Goal: Use online tool/utility: Utilize a website feature to perform a specific function

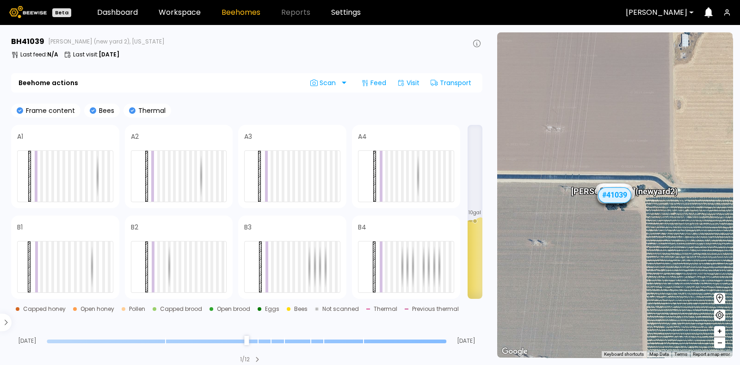
type input "**"
click at [259, 343] on input "range" at bounding box center [247, 341] width 400 height 4
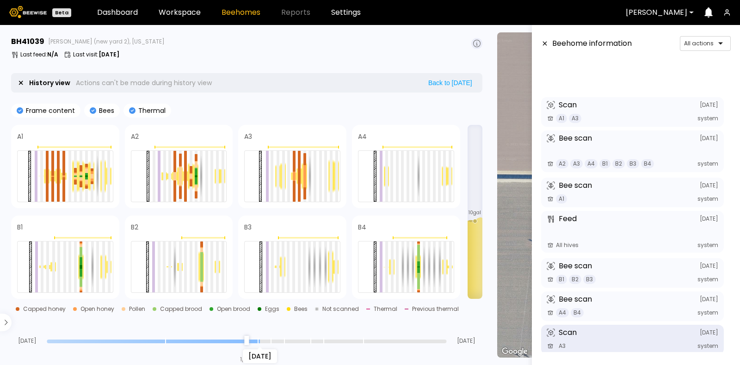
scroll to position [103, 0]
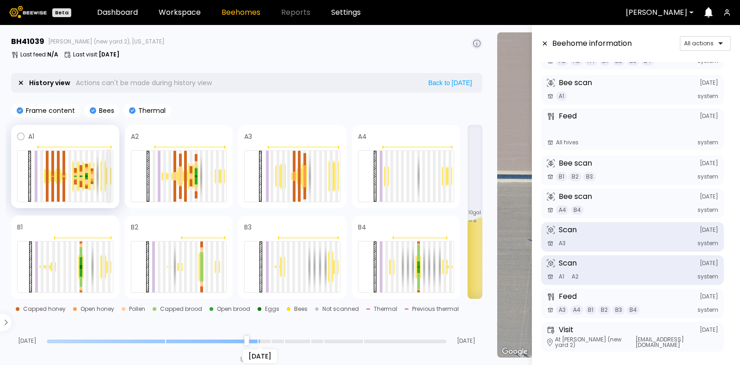
click at [109, 176] on div at bounding box center [108, 176] width 3 height 51
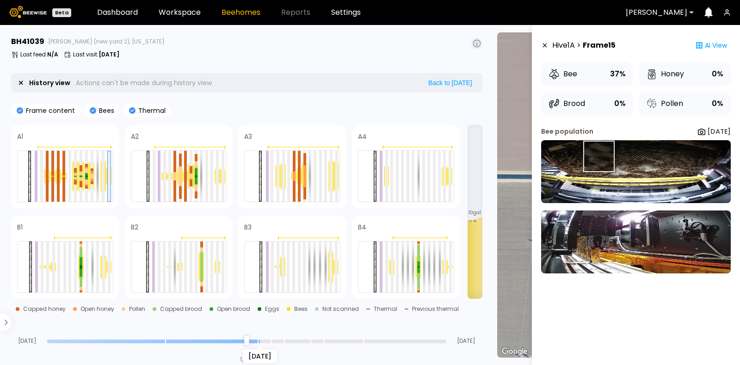
click at [599, 157] on img at bounding box center [636, 171] width 190 height 63
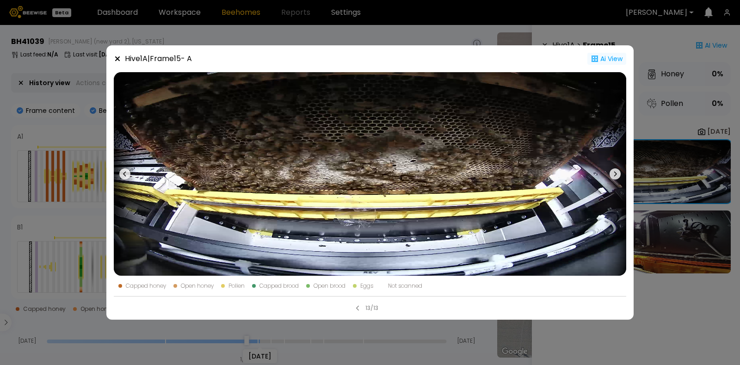
click at [623, 55] on div "Ai View" at bounding box center [606, 59] width 39 height 12
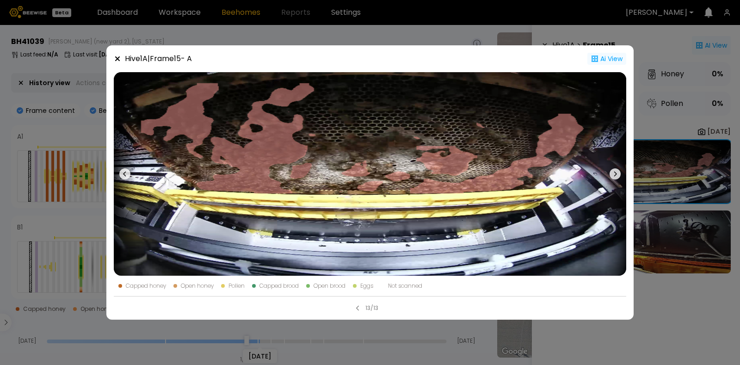
click at [613, 57] on div "Ai View" at bounding box center [606, 59] width 39 height 12
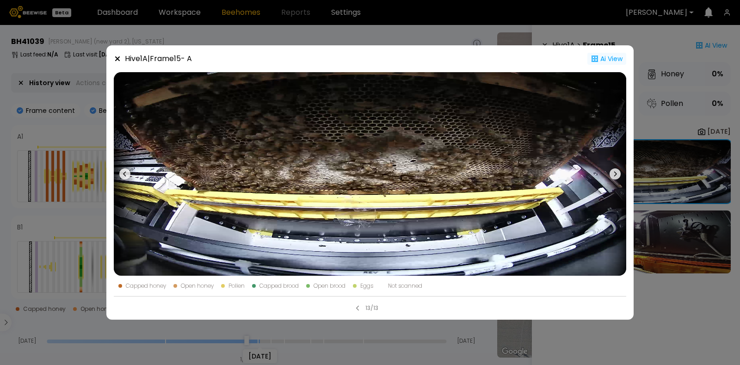
click at [613, 57] on div "Ai View" at bounding box center [606, 59] width 39 height 12
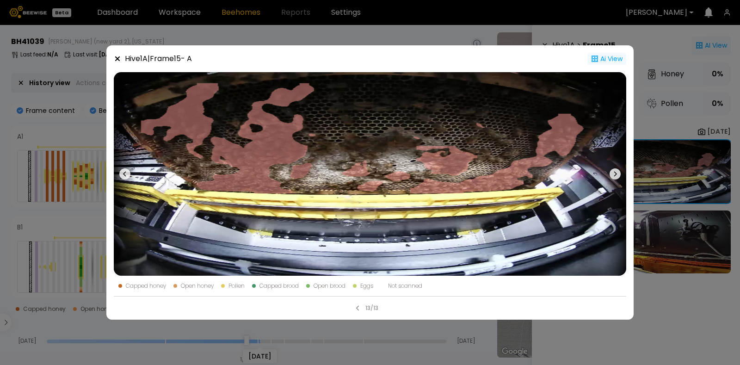
click at [613, 57] on div "Ai View" at bounding box center [606, 59] width 39 height 12
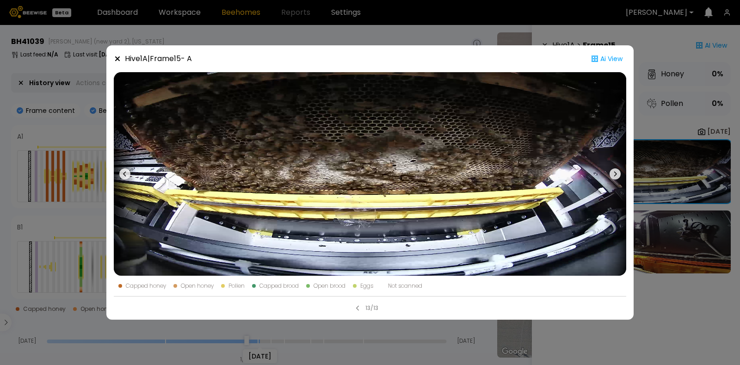
click at [118, 55] on icon at bounding box center [117, 58] width 7 height 7
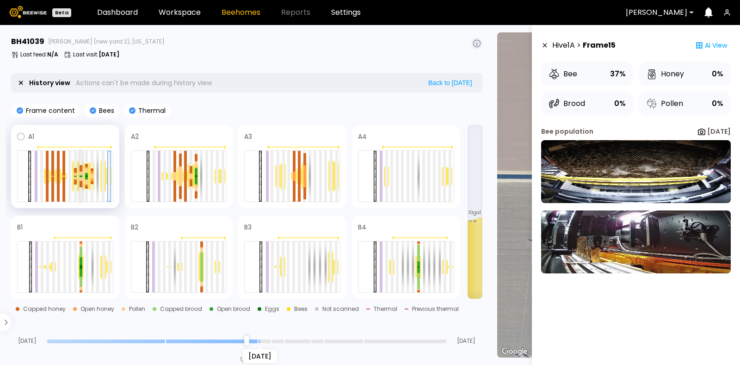
click at [81, 177] on div at bounding box center [81, 177] width 3 height 1
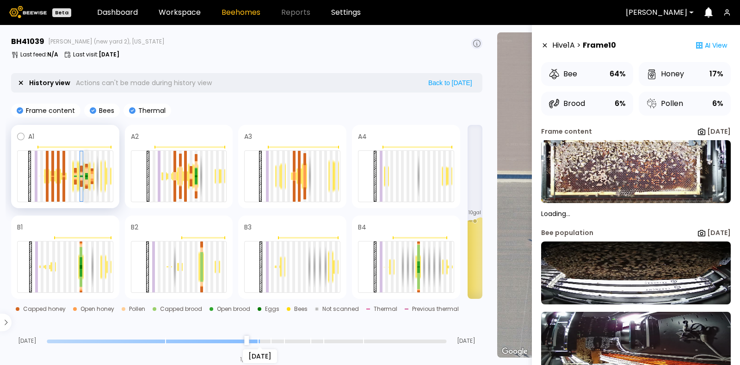
click at [86, 175] on div at bounding box center [86, 176] width 3 height 2
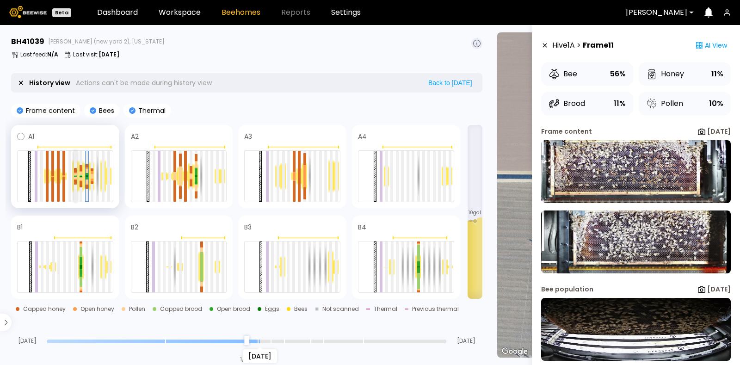
click at [75, 176] on div at bounding box center [75, 176] width 3 height 0
